Goal: Obtain resource: Download file/media

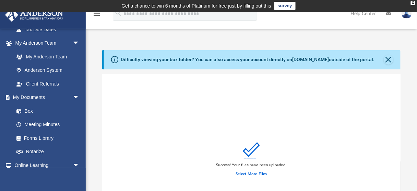
scroll to position [170, 294]
click at [28, 111] on link "Box" at bounding box center [50, 111] width 80 height 14
click at [32, 109] on link "Box" at bounding box center [50, 111] width 80 height 14
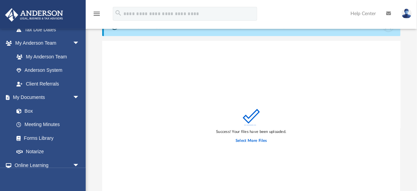
scroll to position [0, 0]
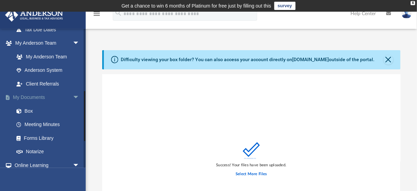
click at [23, 96] on link "My Documents arrow_drop_down" at bounding box center [47, 97] width 85 height 14
click at [30, 109] on link "Box" at bounding box center [50, 111] width 80 height 14
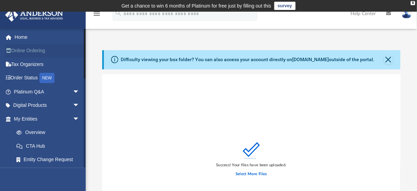
drag, startPoint x: 83, startPoint y: 139, endPoint x: 77, endPoint y: 45, distance: 93.8
click at [77, 45] on div "mgroisman54@gmail.com Sign Out mgroisman54@gmail.com Home Online Ordering Tax O…" at bounding box center [43, 97] width 86 height 139
click at [19, 37] on link "Home" at bounding box center [47, 37] width 85 height 14
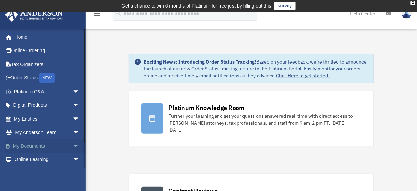
click at [73, 144] on span "arrow_drop_down" at bounding box center [80, 146] width 14 height 14
click at [29, 160] on link "Box" at bounding box center [50, 160] width 80 height 14
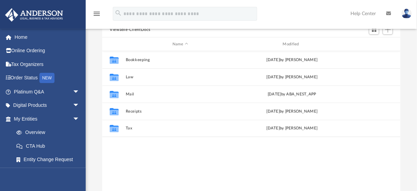
scroll to position [76, 0]
click at [73, 117] on span "arrow_drop_down" at bounding box center [80, 119] width 14 height 14
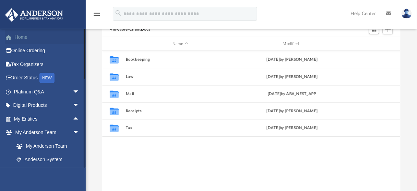
click at [24, 36] on link "Home" at bounding box center [47, 37] width 85 height 14
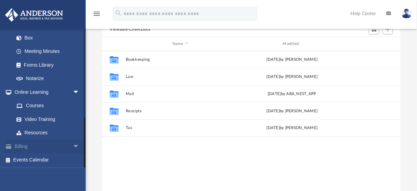
scroll to position [162, 0]
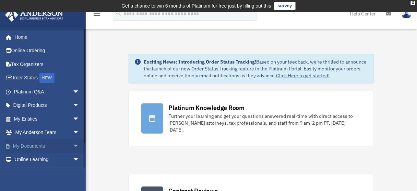
click at [74, 145] on span "arrow_drop_down" at bounding box center [80, 146] width 14 height 14
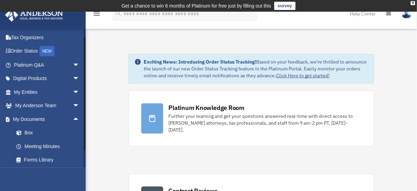
scroll to position [81, 0]
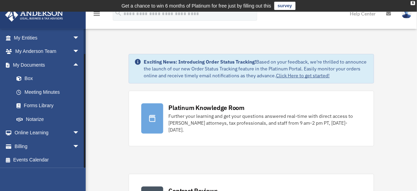
drag, startPoint x: 85, startPoint y: 145, endPoint x: 83, endPoint y: 171, distance: 26.4
click at [83, 171] on div "[EMAIL_ADDRESS][DOMAIN_NAME] Sign Out [EMAIL_ADDRESS][DOMAIN_NAME] Home Online …" at bounding box center [43, 123] width 86 height 191
click at [32, 78] on link "Box" at bounding box center [50, 79] width 80 height 14
click at [29, 78] on link "Box" at bounding box center [50, 79] width 80 height 14
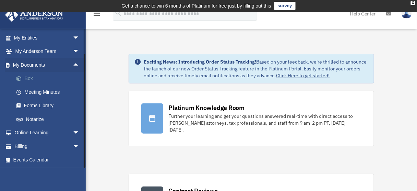
click at [29, 78] on link "Box" at bounding box center [50, 79] width 80 height 14
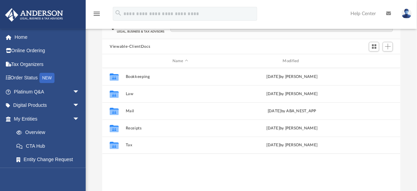
scroll to position [60, 0]
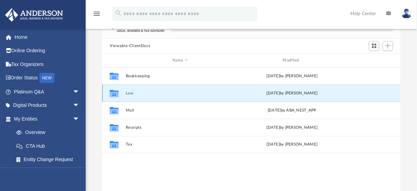
click at [126, 92] on button "Law" at bounding box center [180, 93] width 109 height 4
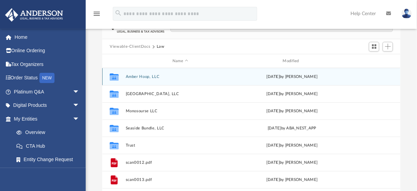
scroll to position [60, 0]
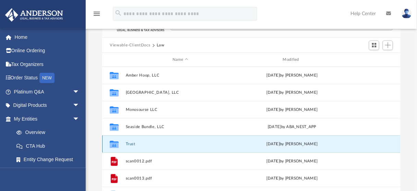
click at [126, 143] on button "Trust" at bounding box center [180, 144] width 109 height 4
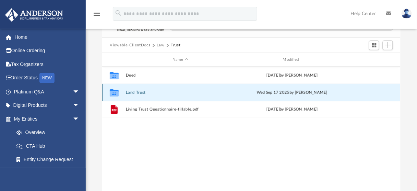
click at [127, 92] on button "Land Trust" at bounding box center [180, 92] width 109 height 4
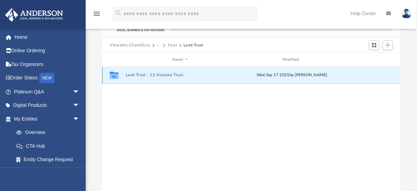
click at [127, 75] on button "Land Trust - 12 Holyoke Trust" at bounding box center [180, 75] width 109 height 4
click at [126, 75] on button "12 Holyoke Trust.pdf" at bounding box center [180, 75] width 109 height 4
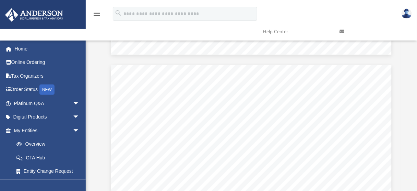
scroll to position [6692, 0]
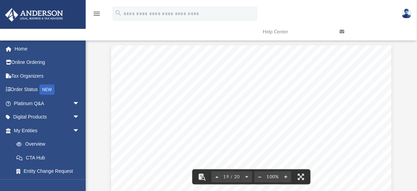
click at [155, 123] on span "____________________________" at bounding box center [181, 121] width 71 height 5
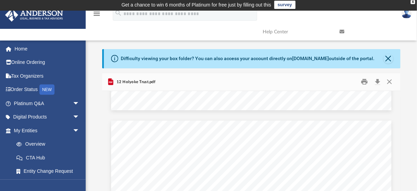
scroll to position [0, 0]
